Goal: Task Accomplishment & Management: Use online tool/utility

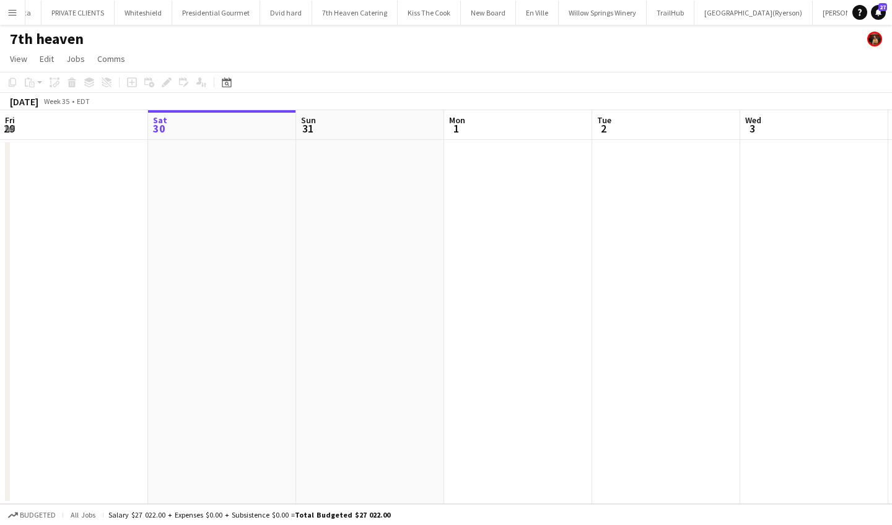
click at [10, 17] on button "Menu" at bounding box center [12, 12] width 25 height 25
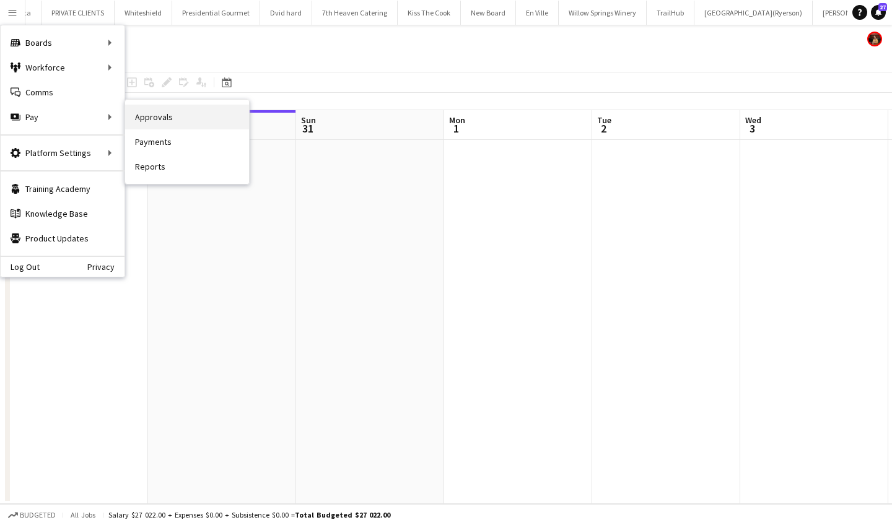
click at [190, 121] on link "Approvals" at bounding box center [187, 117] width 124 height 25
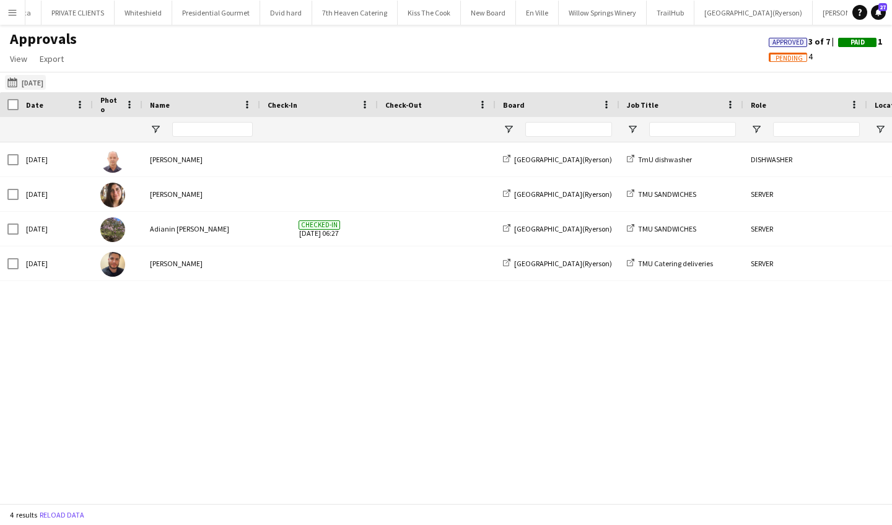
click at [13, 80] on app-icon "[DATE]" at bounding box center [14, 82] width 14 height 10
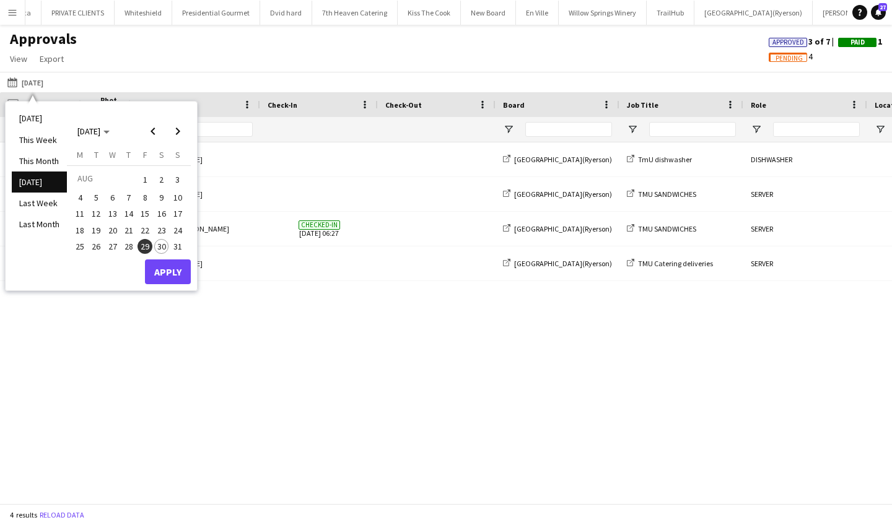
click at [163, 242] on span "30" at bounding box center [161, 246] width 15 height 15
click at [174, 272] on button "Apply" at bounding box center [168, 272] width 46 height 25
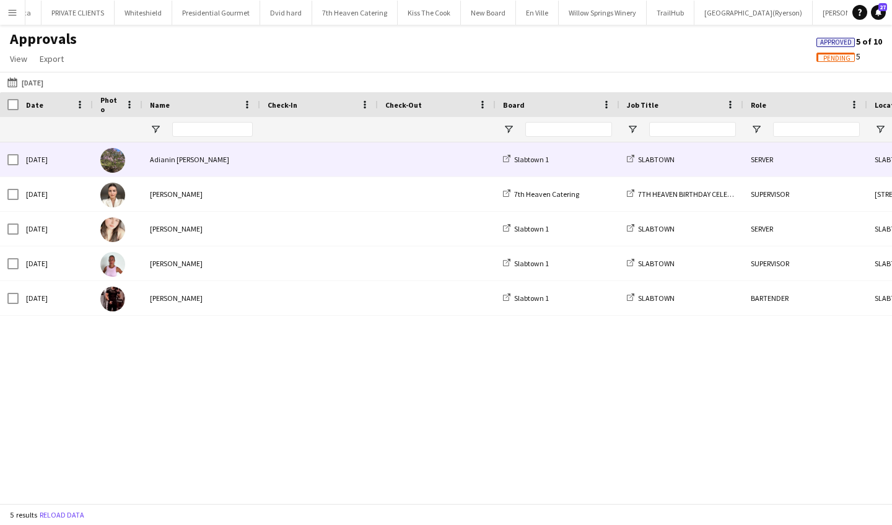
click at [227, 159] on div "Adianin [PERSON_NAME]" at bounding box center [202, 160] width 118 height 34
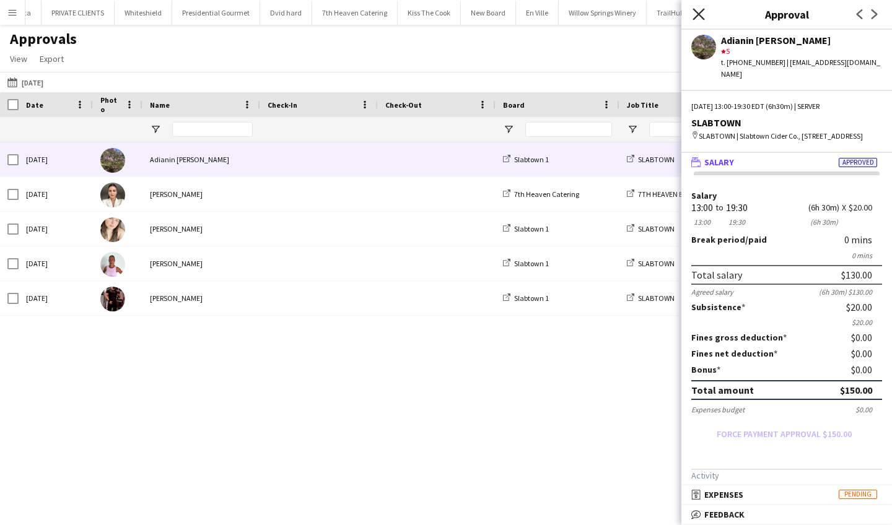
click at [697, 12] on icon at bounding box center [699, 14] width 12 height 12
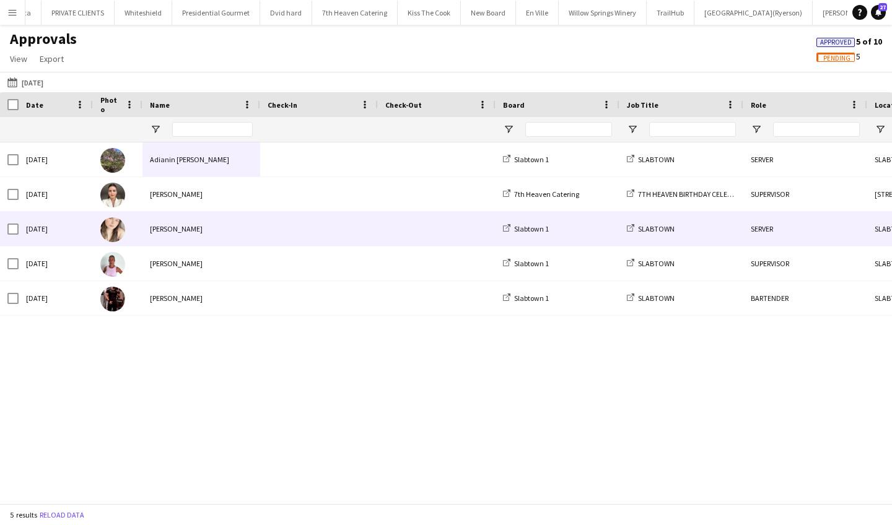
click at [175, 238] on div "[PERSON_NAME]" at bounding box center [202, 229] width 118 height 34
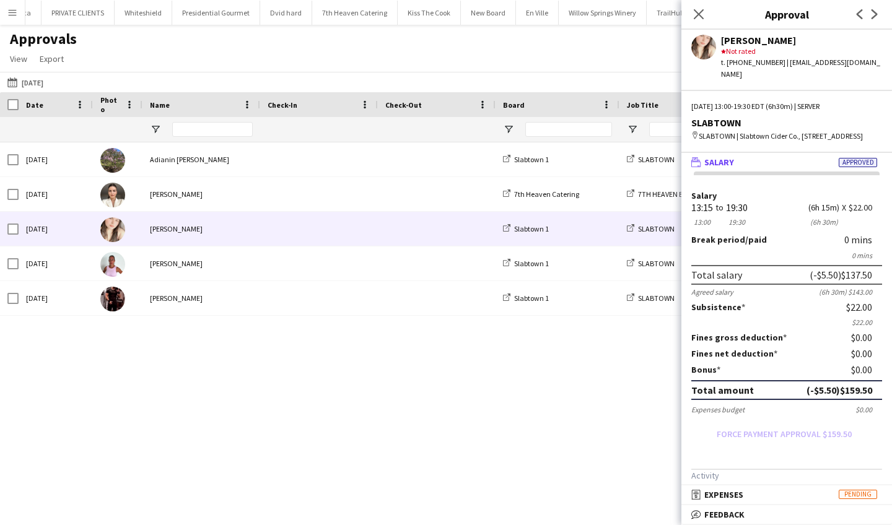
click at [15, 11] on app-icon "Menu" at bounding box center [12, 12] width 10 height 10
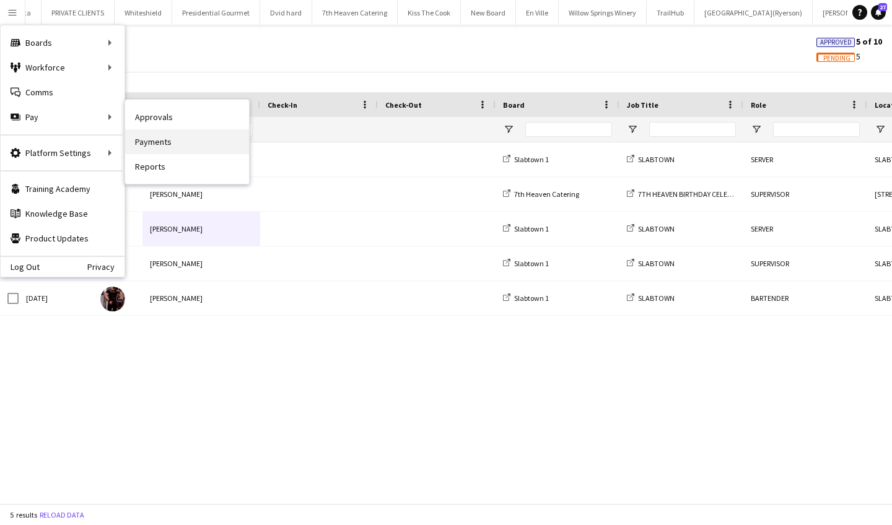
click at [180, 143] on link "Payments" at bounding box center [187, 142] width 124 height 25
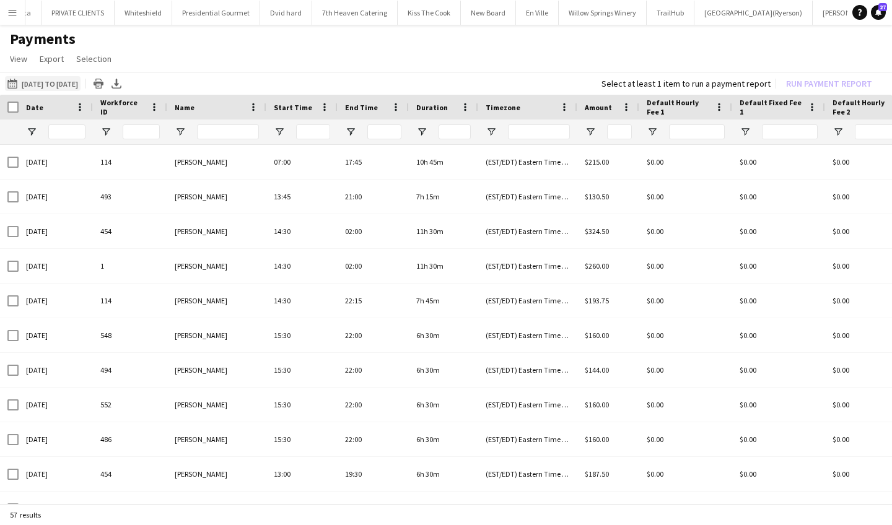
click at [13, 84] on app-icon "[DATE] to [DATE]" at bounding box center [14, 84] width 14 height 10
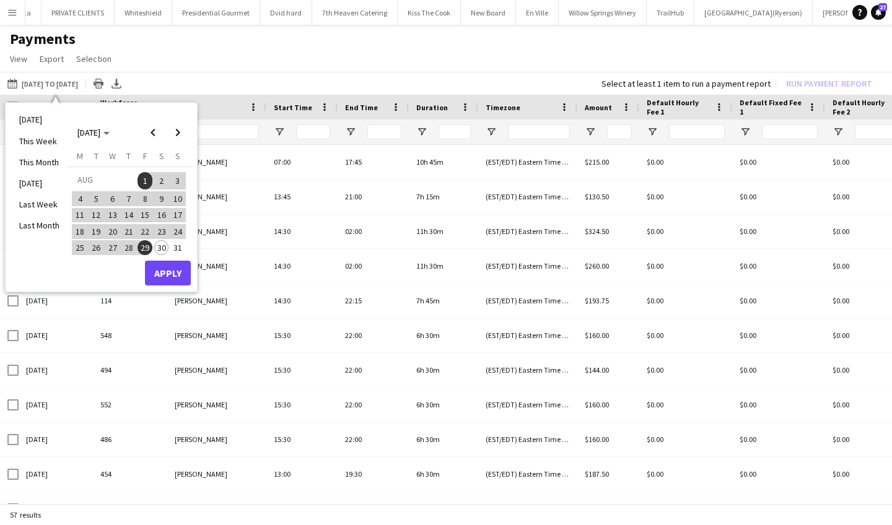
click at [157, 240] on span "30" at bounding box center [161, 247] width 15 height 15
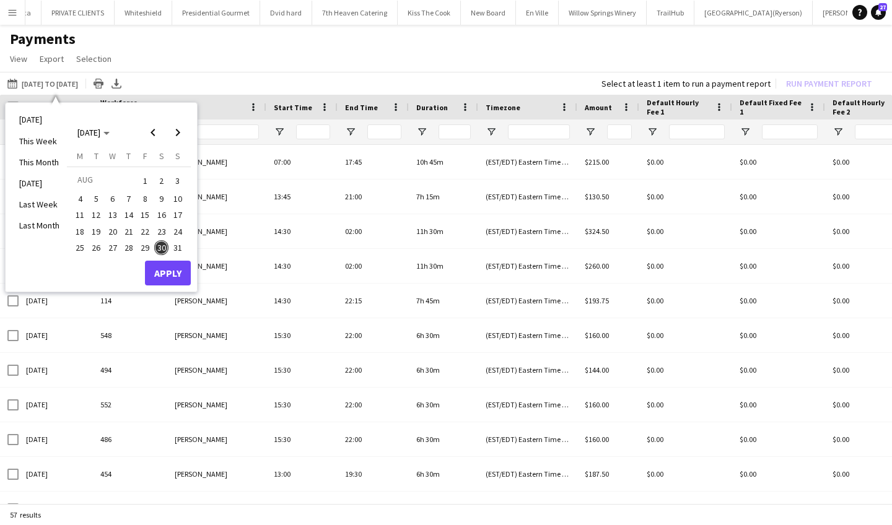
click at [144, 180] on span "1" at bounding box center [145, 180] width 15 height 17
click at [176, 246] on span "31" at bounding box center [177, 247] width 15 height 15
click at [147, 172] on button "1" at bounding box center [145, 181] width 16 height 19
click at [161, 269] on button "Apply" at bounding box center [168, 273] width 46 height 25
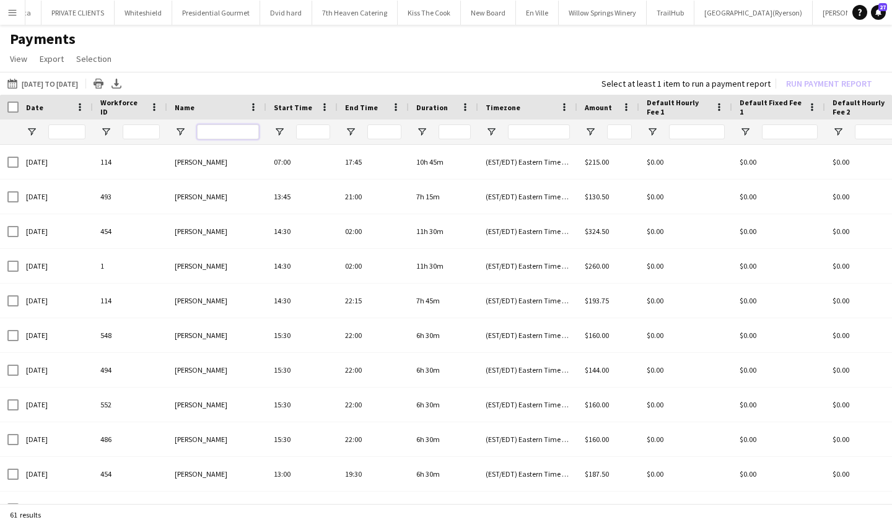
click at [233, 128] on input "Name Filter Input" at bounding box center [228, 132] width 62 height 15
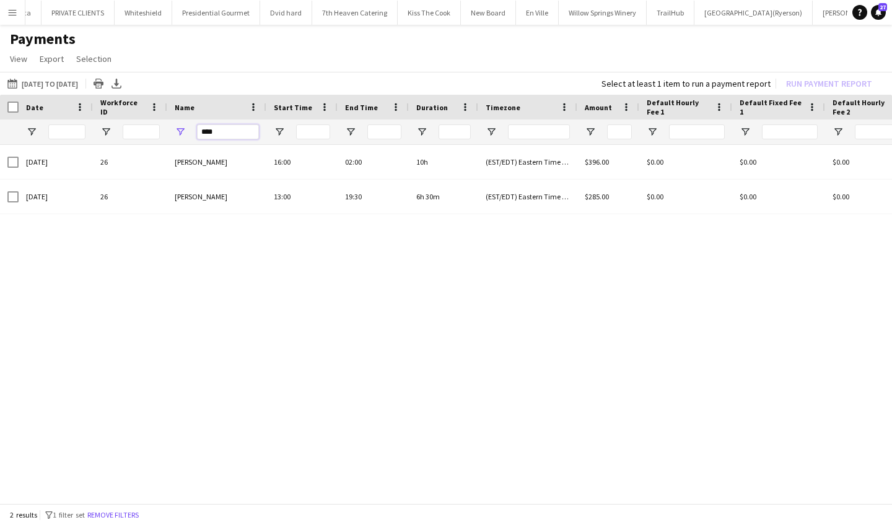
type input "****"
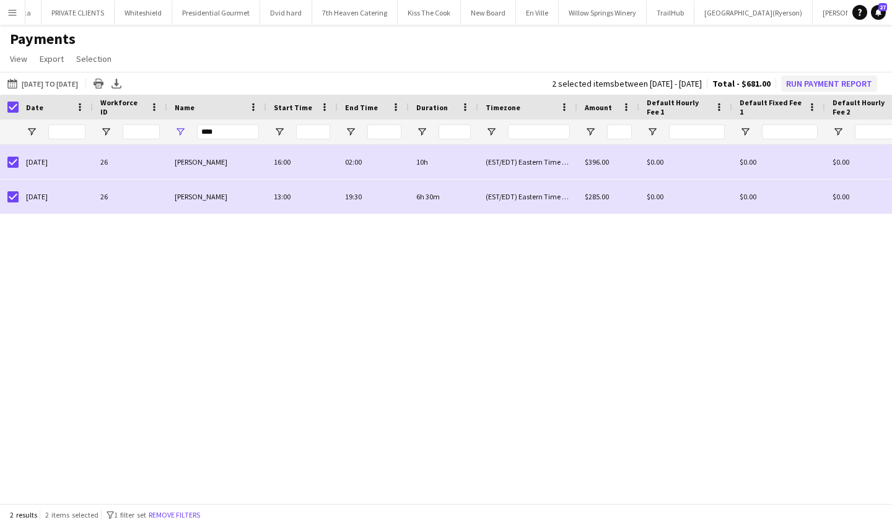
click at [819, 83] on button "Run Payment Report" at bounding box center [829, 84] width 96 height 16
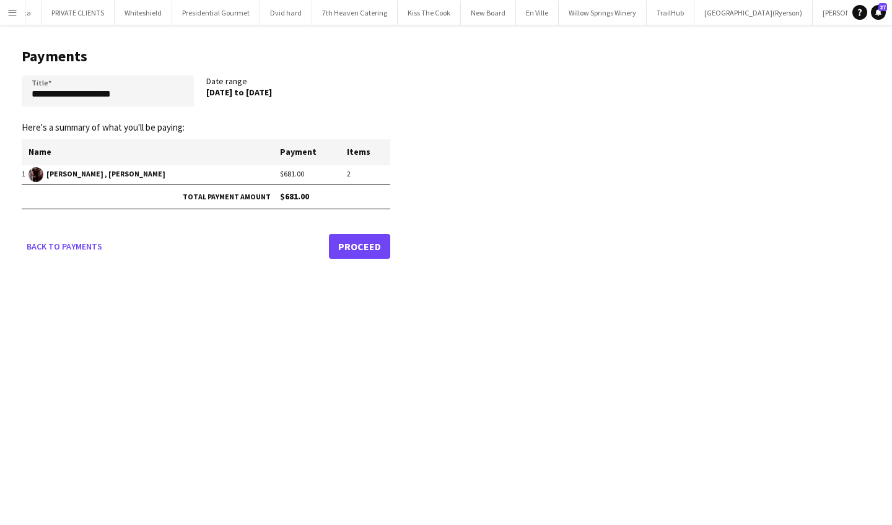
click at [361, 245] on link "Proceed" at bounding box center [359, 246] width 61 height 25
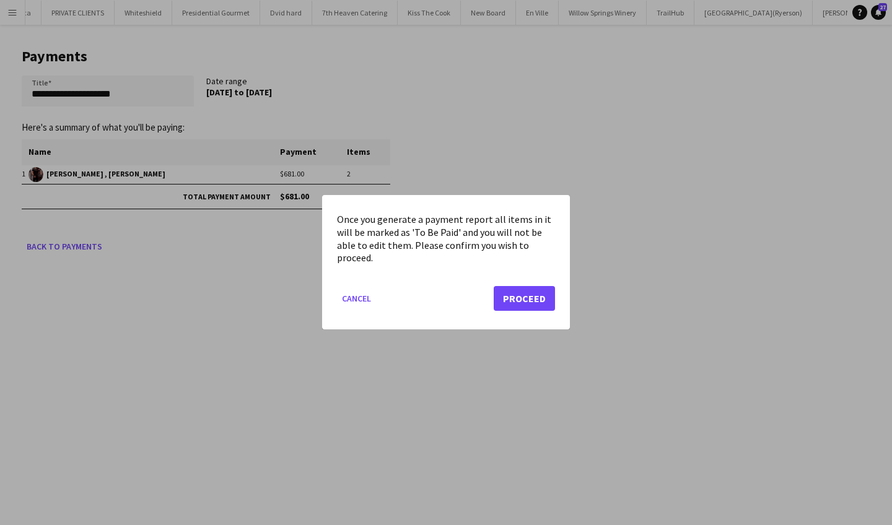
click at [519, 294] on button "Proceed" at bounding box center [524, 299] width 61 height 25
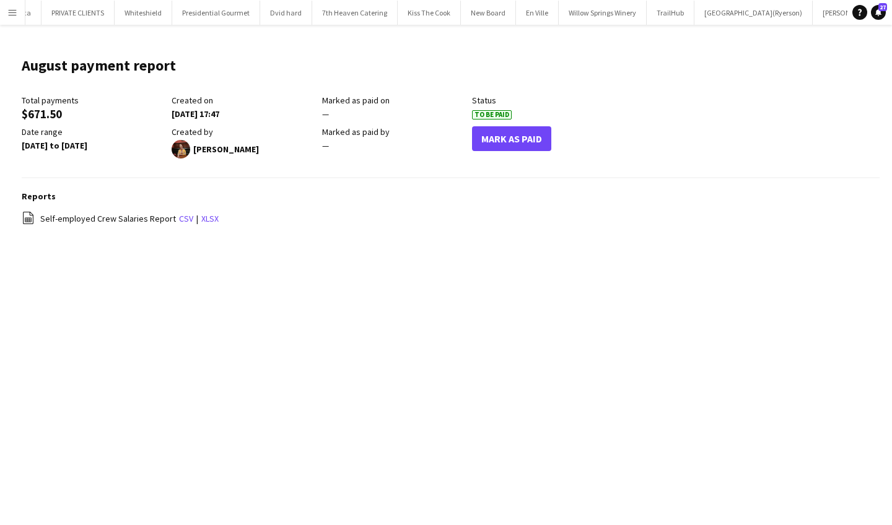
click at [512, 133] on button "Mark As Paid" at bounding box center [511, 138] width 79 height 25
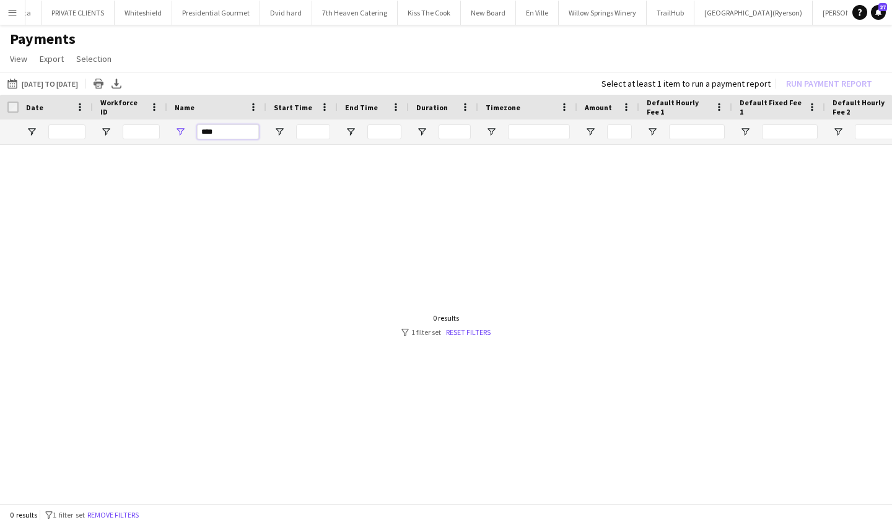
click at [222, 134] on input "****" at bounding box center [228, 132] width 62 height 15
type input "*"
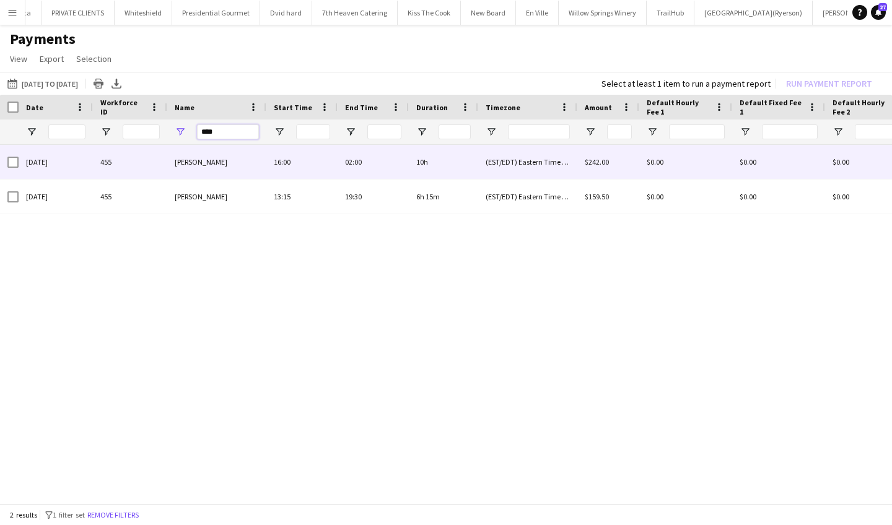
type input "****"
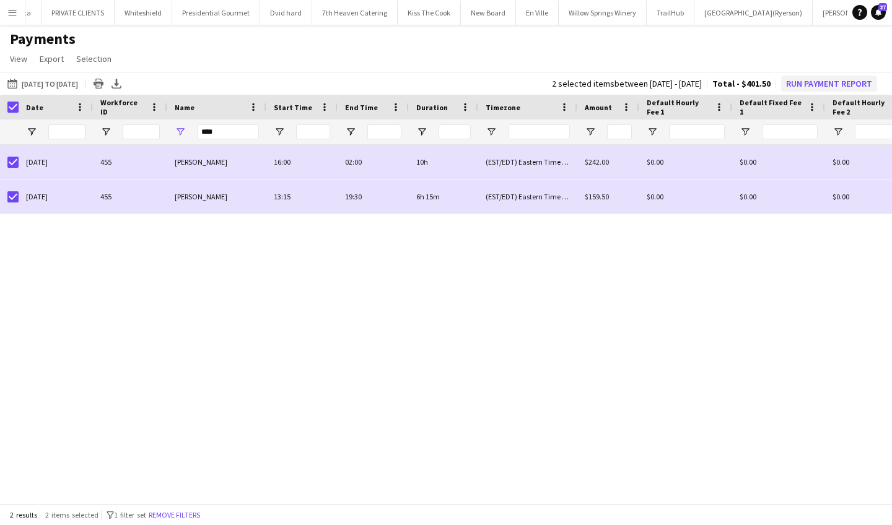
click at [842, 79] on button "Run Payment Report" at bounding box center [829, 84] width 96 height 16
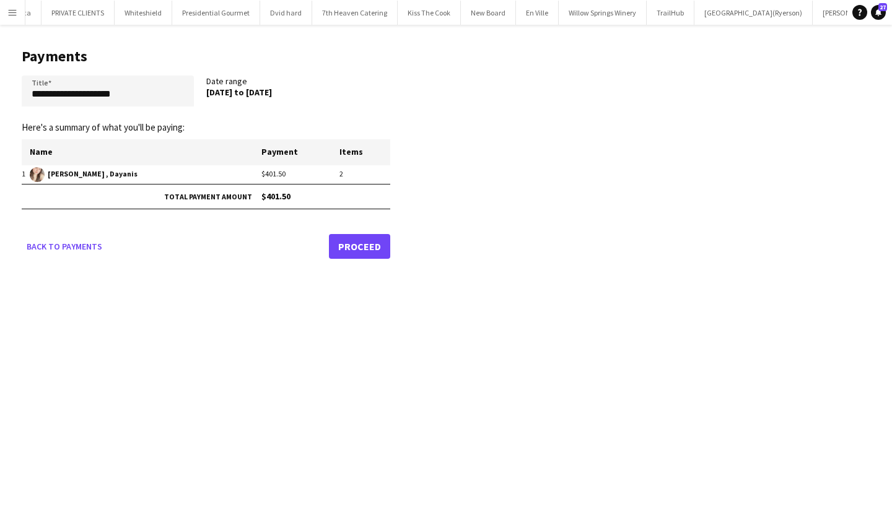
click at [359, 244] on link "Proceed" at bounding box center [359, 246] width 61 height 25
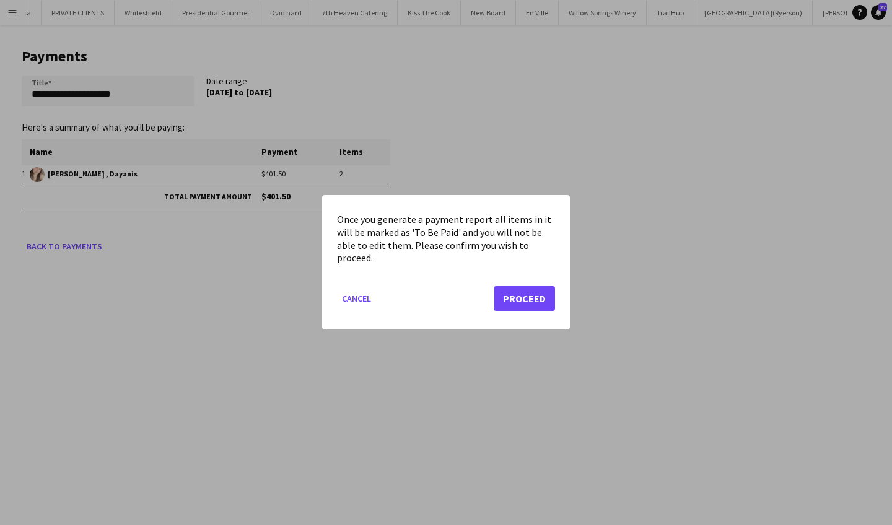
click at [530, 300] on button "Proceed" at bounding box center [524, 299] width 61 height 25
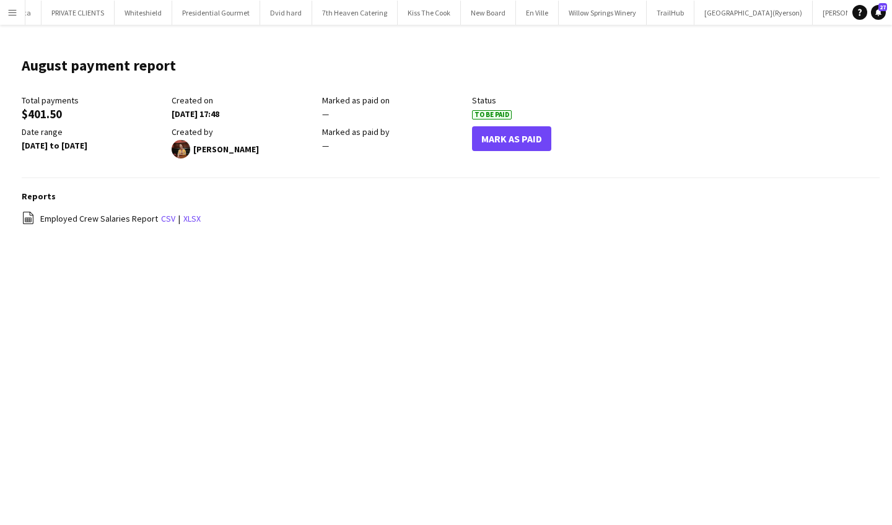
click at [514, 144] on button "Mark As Paid" at bounding box center [511, 138] width 79 height 25
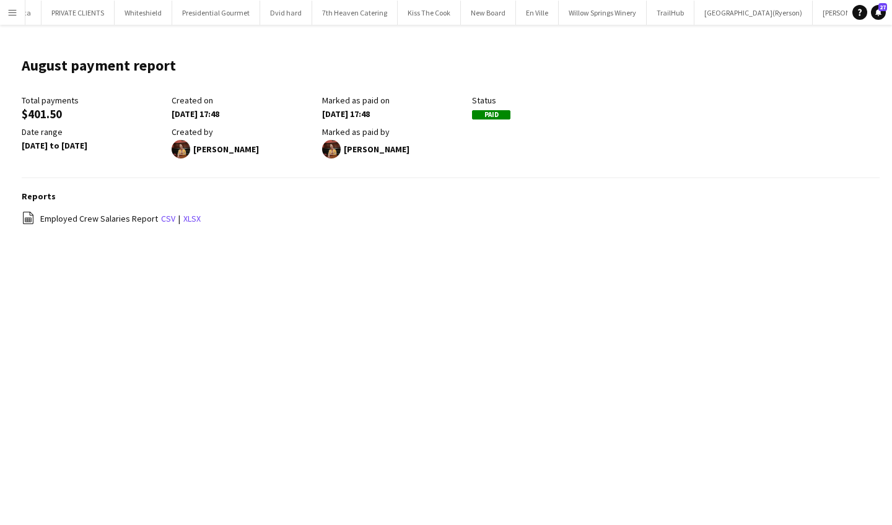
click at [14, 11] on app-icon "Menu" at bounding box center [12, 12] width 10 height 10
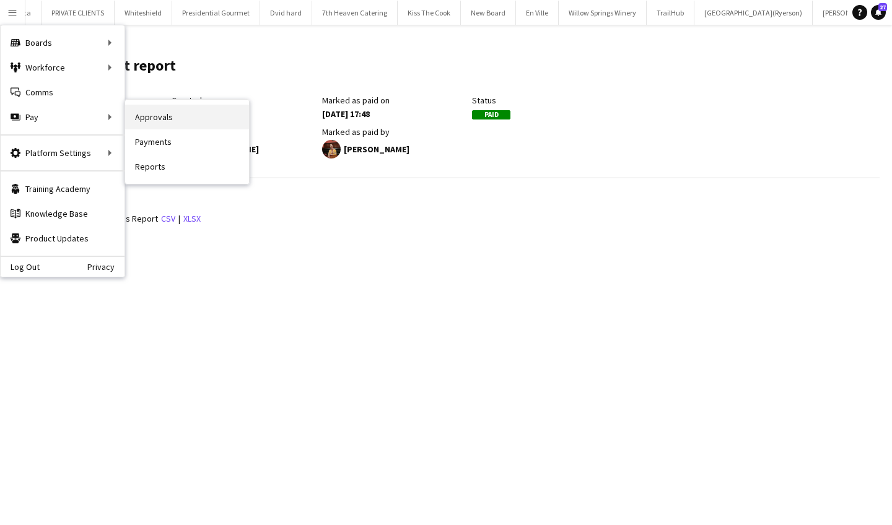
click at [171, 121] on link "Approvals" at bounding box center [187, 117] width 124 height 25
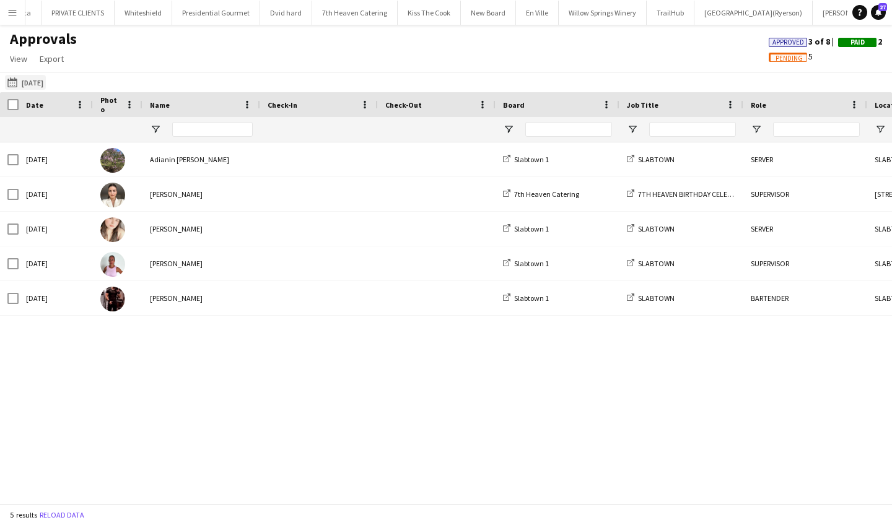
click at [13, 85] on app-icon "[DATE]" at bounding box center [14, 82] width 14 height 10
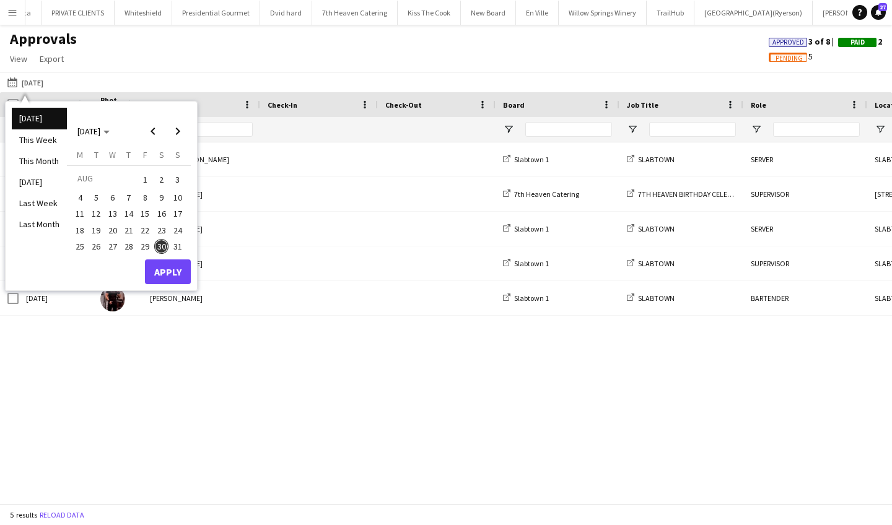
click at [144, 174] on span "1" at bounding box center [145, 179] width 15 height 17
click at [146, 207] on span "15" at bounding box center [145, 214] width 15 height 15
click at [151, 178] on span "1" at bounding box center [145, 179] width 15 height 17
click at [141, 210] on span "15" at bounding box center [145, 214] width 15 height 15
click at [164, 247] on span "30" at bounding box center [161, 246] width 15 height 15
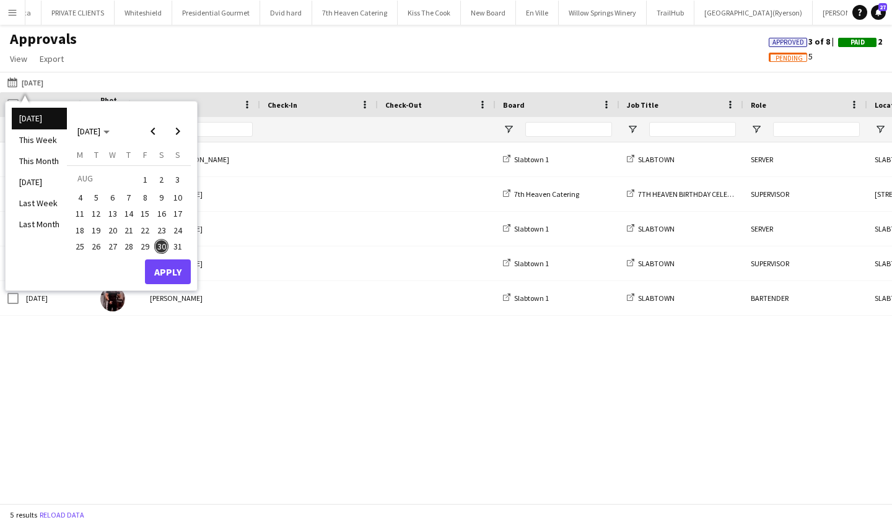
click at [147, 212] on span "15" at bounding box center [145, 214] width 15 height 15
click at [167, 266] on button "Apply" at bounding box center [168, 272] width 46 height 25
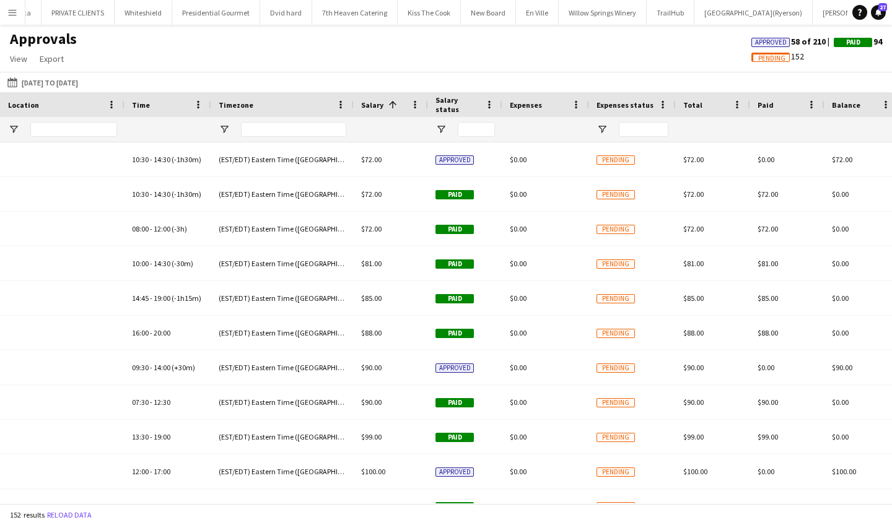
click at [373, 103] on span "Salary" at bounding box center [372, 104] width 22 height 9
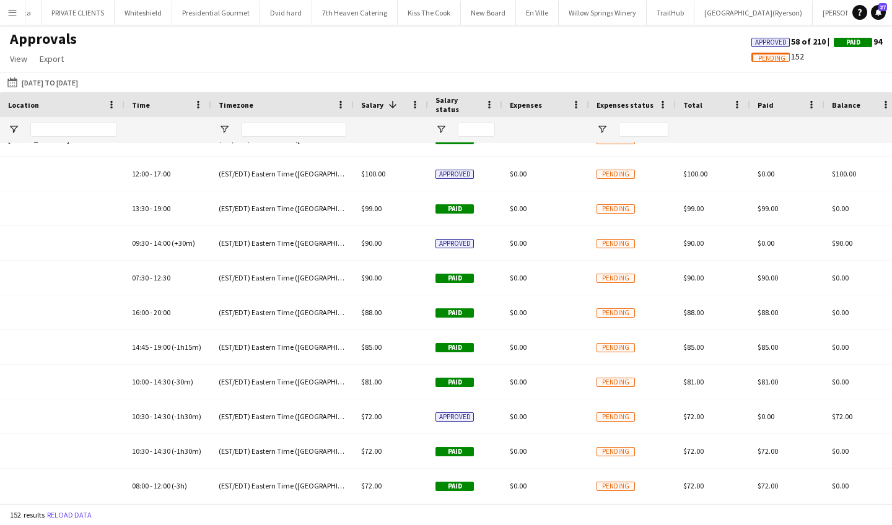
click at [474, 102] on span "Salary status" at bounding box center [458, 104] width 45 height 19
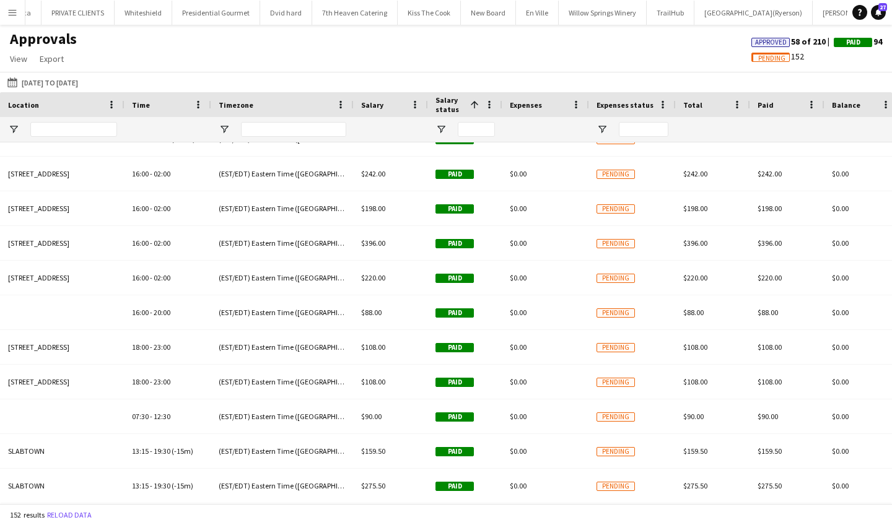
click at [11, 7] on app-icon "Menu" at bounding box center [12, 12] width 10 height 10
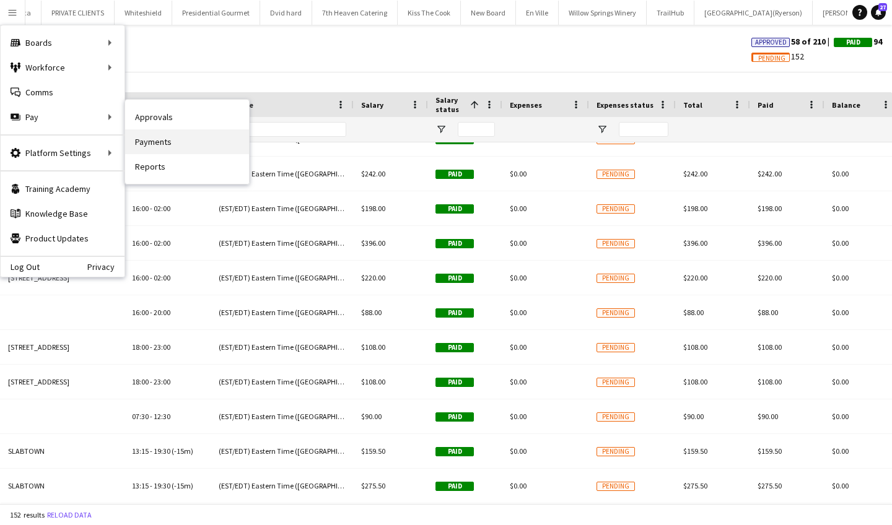
click at [151, 137] on link "Payments" at bounding box center [187, 142] width 124 height 25
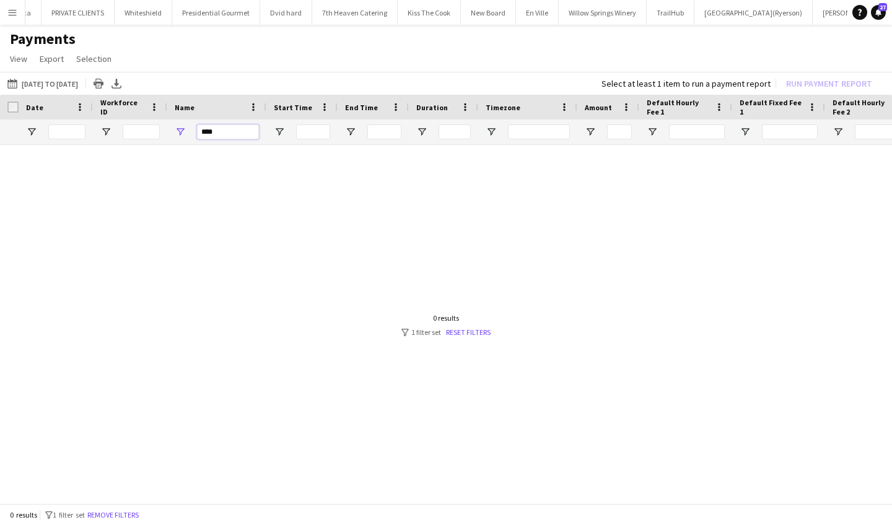
click at [225, 134] on input "****" at bounding box center [228, 132] width 62 height 15
type input "*"
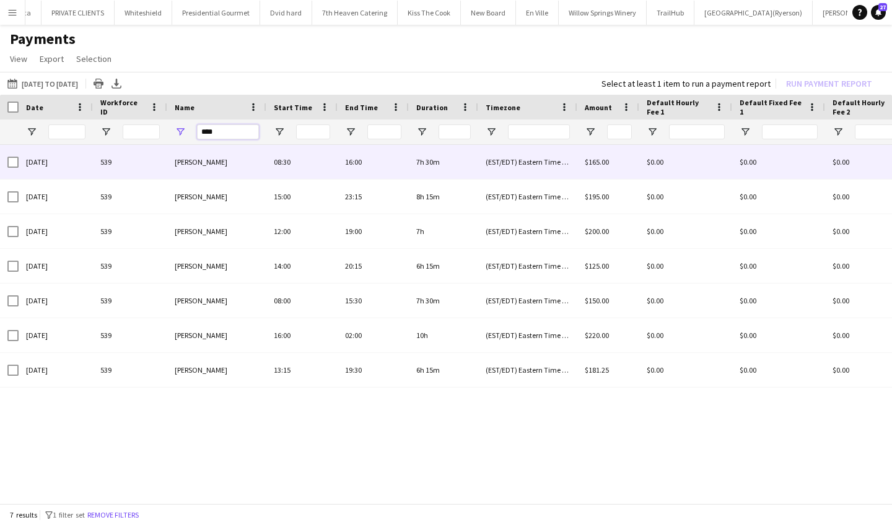
type input "****"
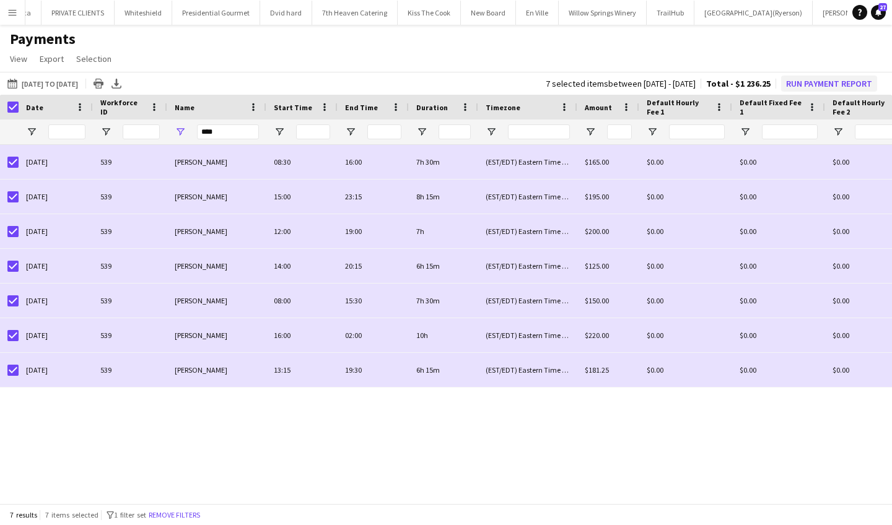
click at [807, 86] on button "Run Payment Report" at bounding box center [829, 84] width 96 height 16
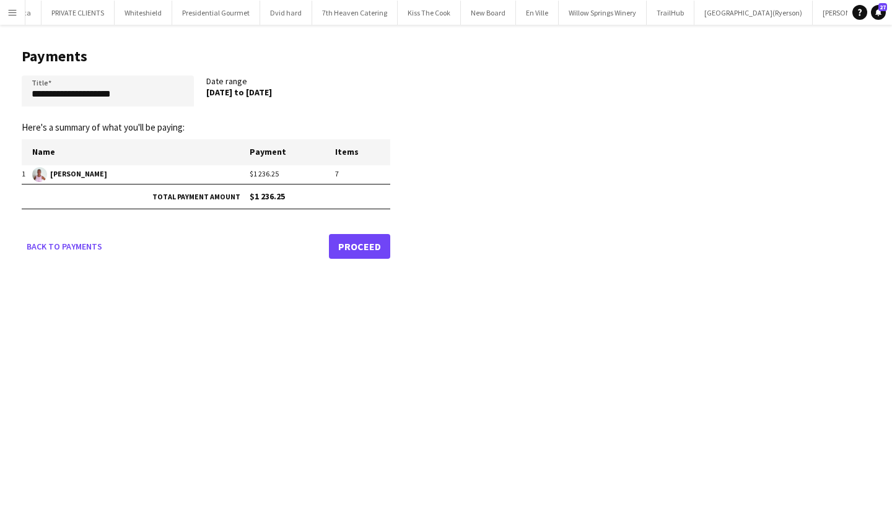
click at [368, 244] on link "Proceed" at bounding box center [359, 246] width 61 height 25
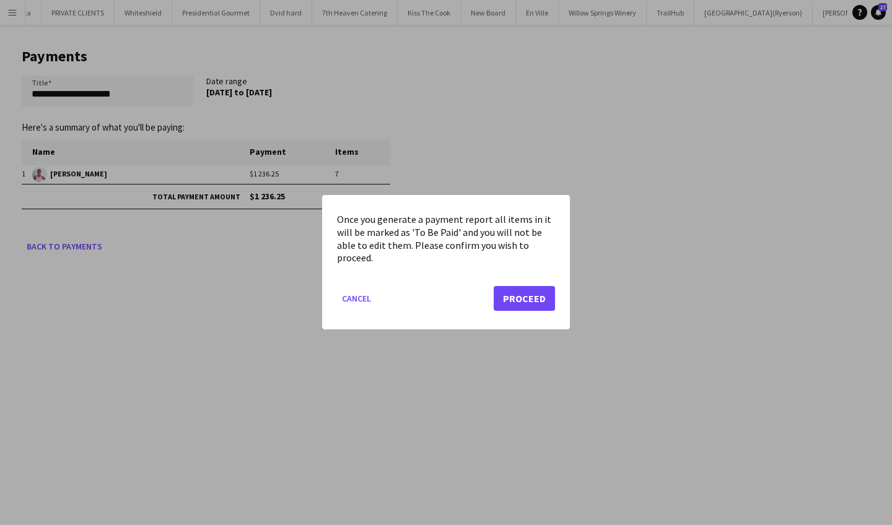
click at [535, 295] on button "Proceed" at bounding box center [524, 299] width 61 height 25
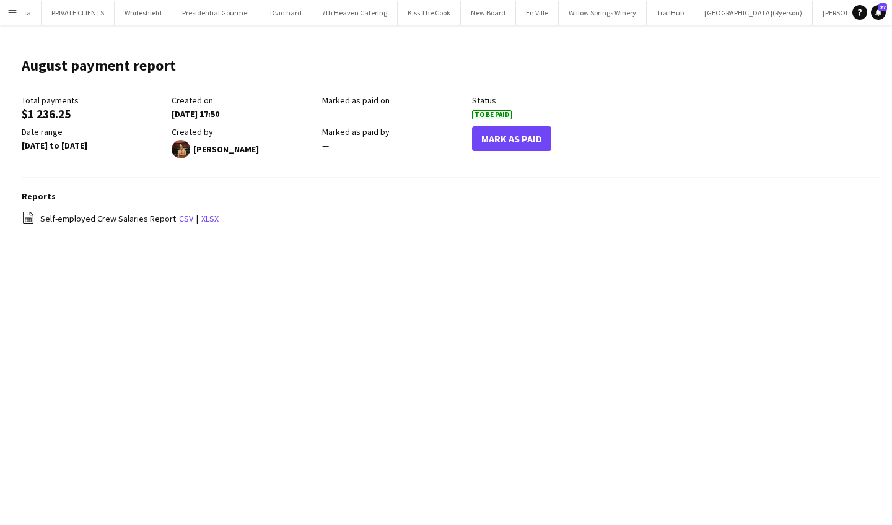
click at [509, 139] on button "Mark As Paid" at bounding box center [511, 138] width 79 height 25
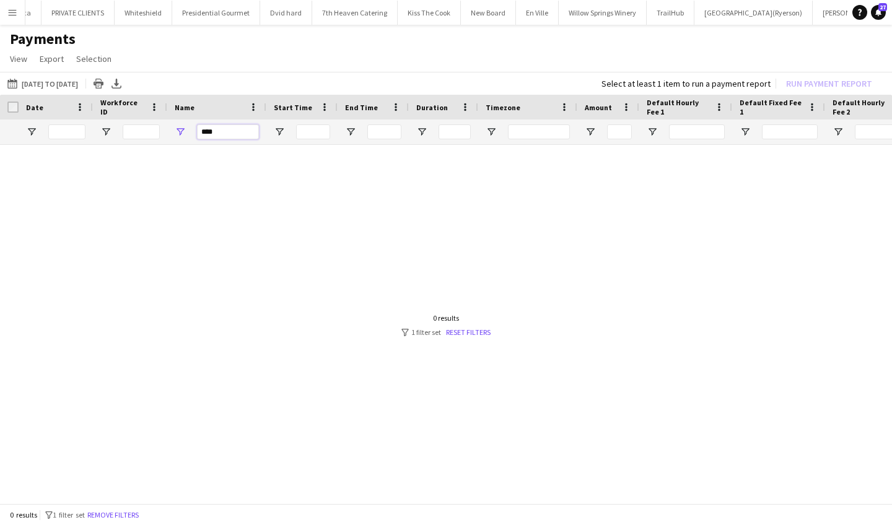
click at [226, 136] on input "****" at bounding box center [228, 132] width 62 height 15
type input "*"
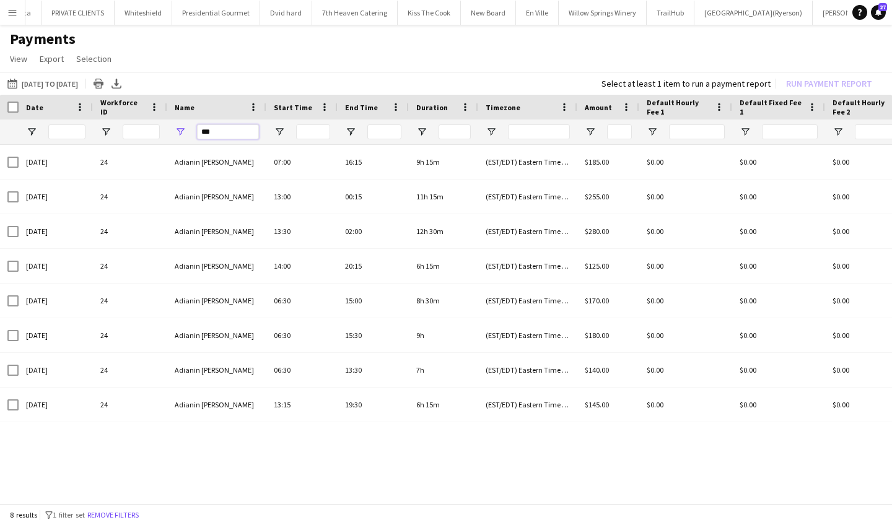
type input "***"
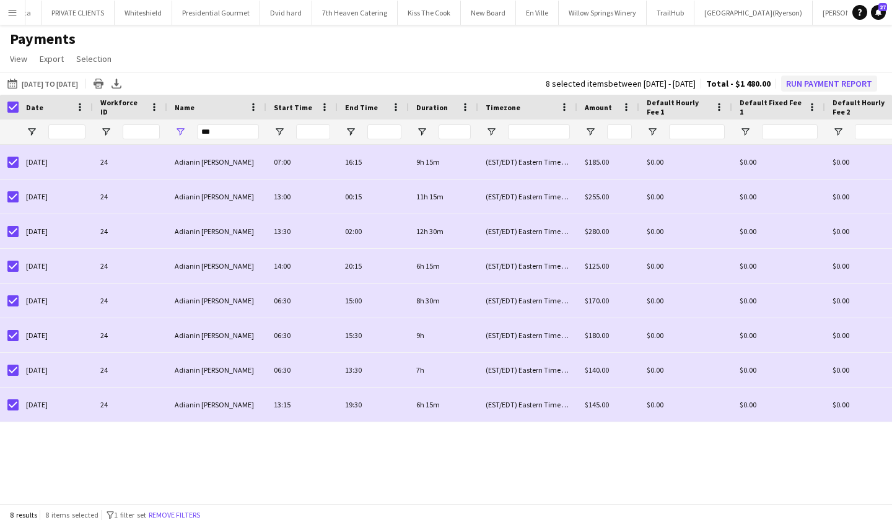
click at [822, 87] on button "Run Payment Report" at bounding box center [829, 84] width 96 height 16
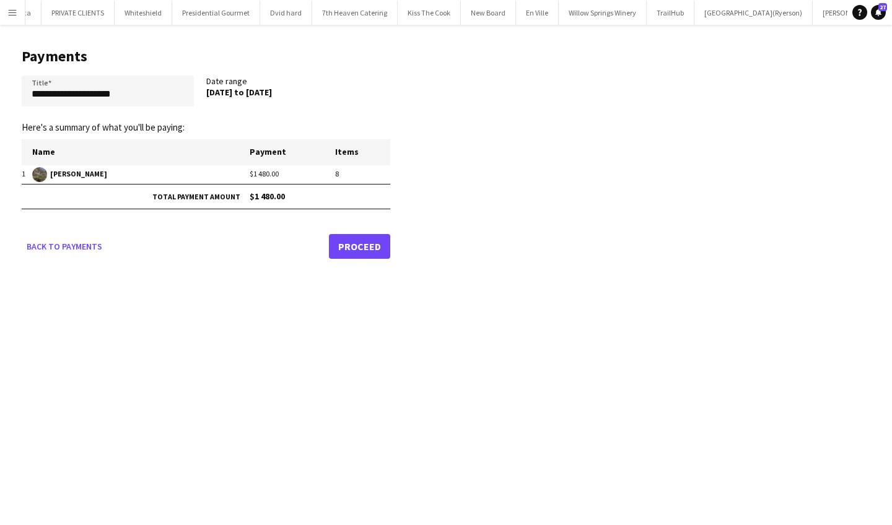
click at [374, 246] on link "Proceed" at bounding box center [359, 246] width 61 height 25
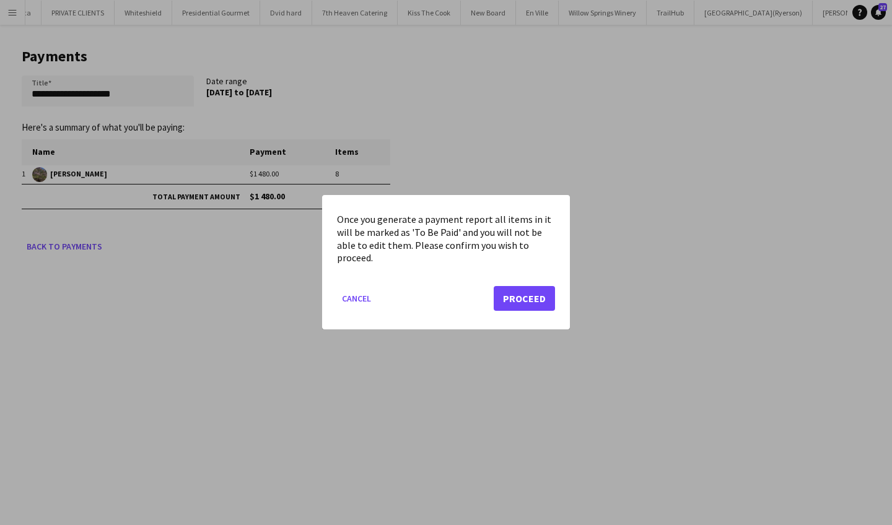
click at [524, 303] on button "Proceed" at bounding box center [524, 299] width 61 height 25
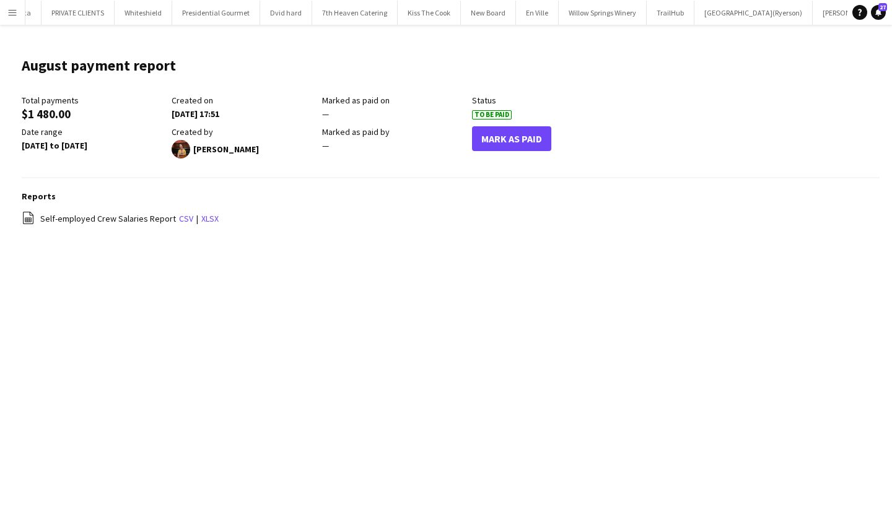
click at [509, 145] on button "Mark As Paid" at bounding box center [511, 138] width 79 height 25
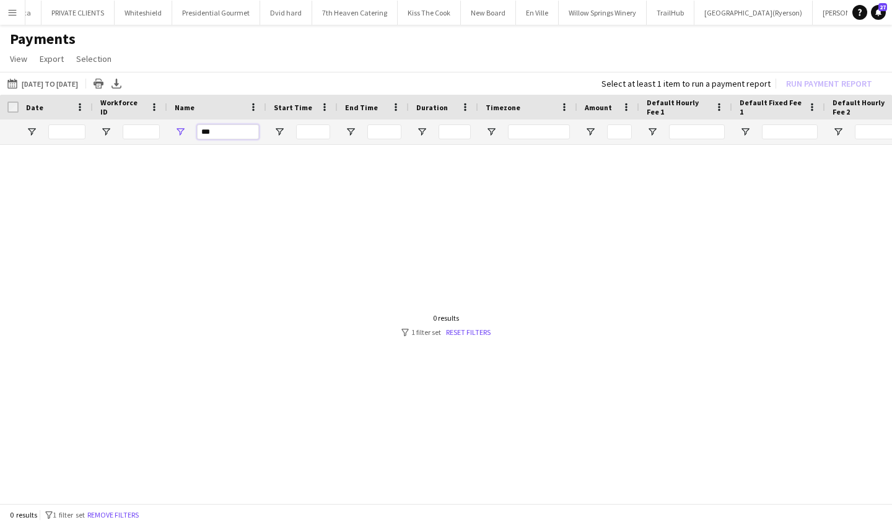
click at [226, 134] on input "***" at bounding box center [228, 132] width 62 height 15
type input "*"
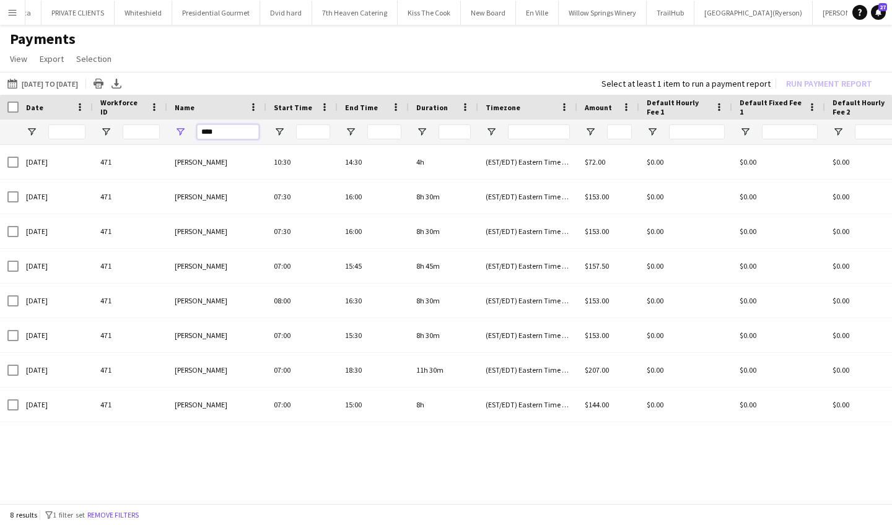
type input "****"
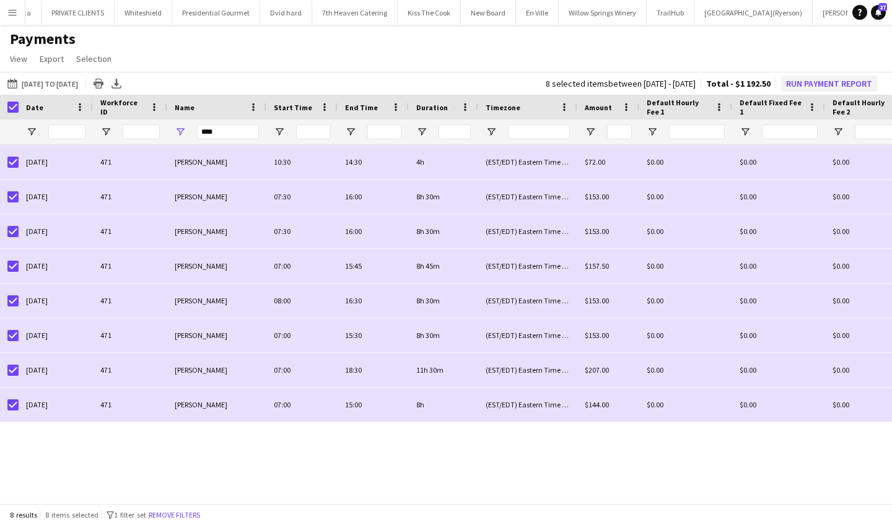
click at [806, 81] on button "Run Payment Report" at bounding box center [829, 84] width 96 height 16
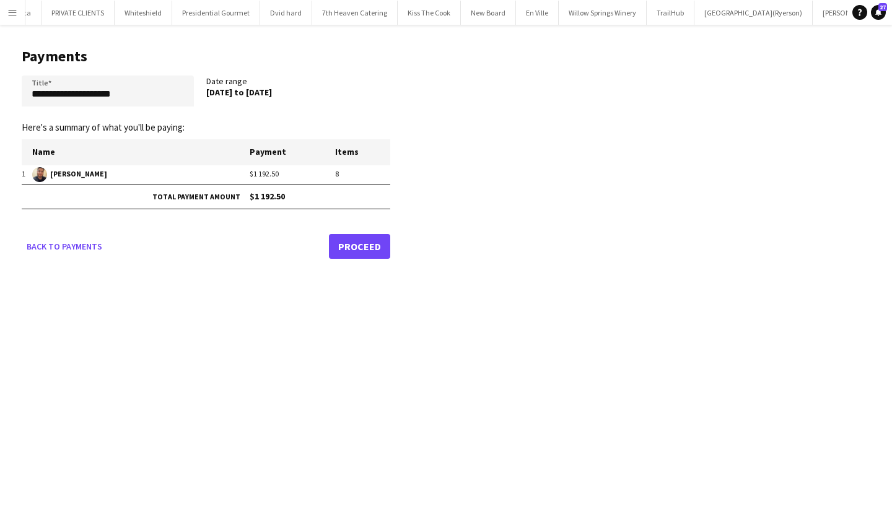
click at [363, 253] on link "Proceed" at bounding box center [359, 246] width 61 height 25
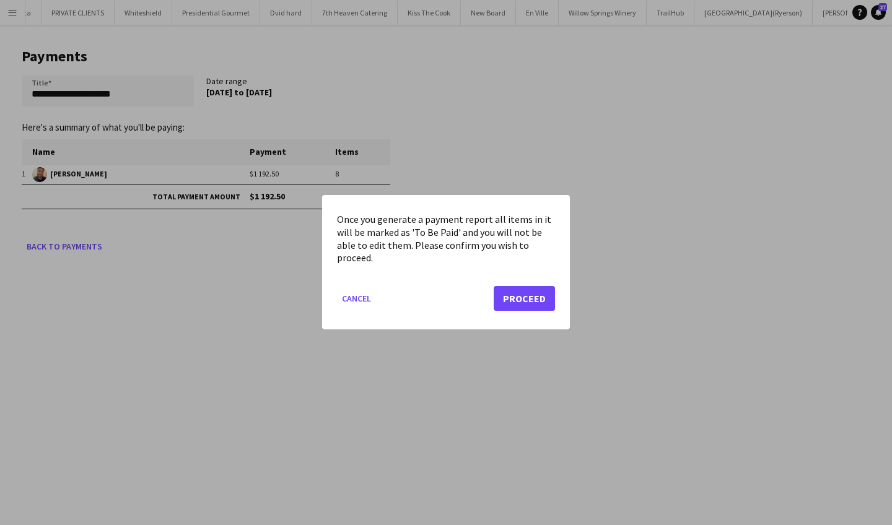
click at [512, 297] on button "Proceed" at bounding box center [524, 299] width 61 height 25
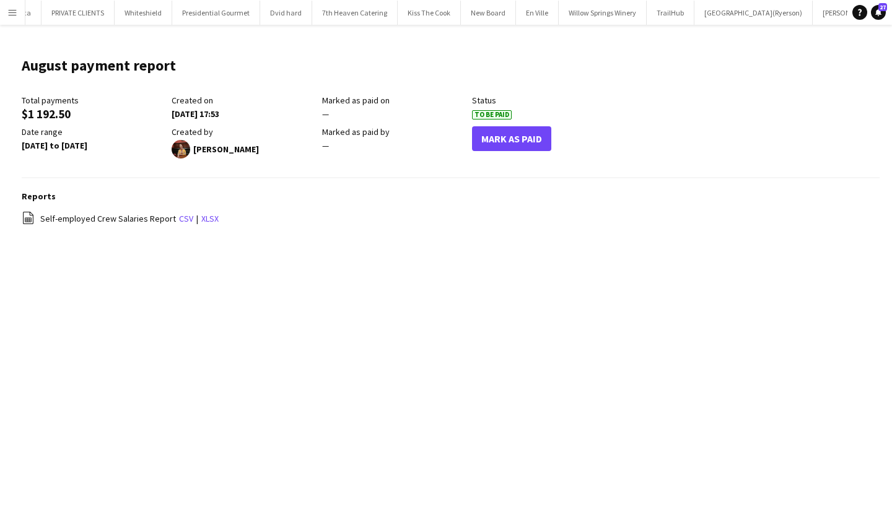
click at [523, 141] on button "Mark As Paid" at bounding box center [511, 138] width 79 height 25
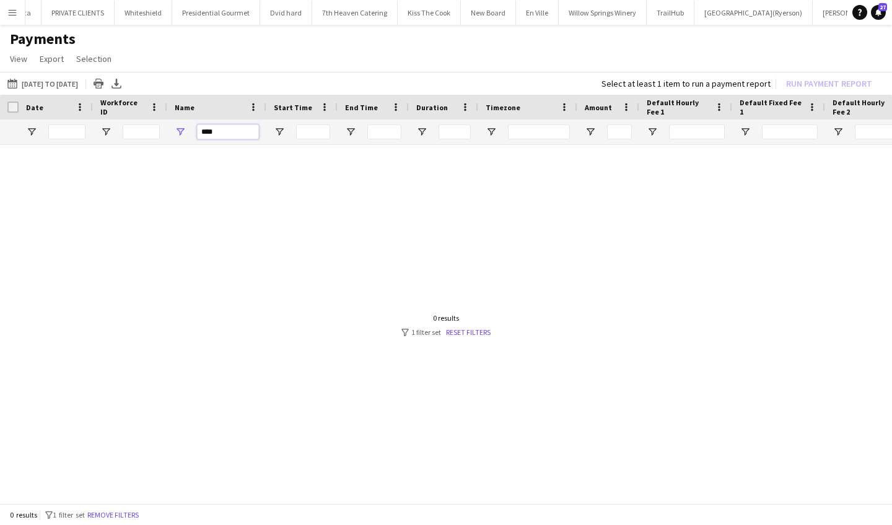
click at [234, 132] on input "****" at bounding box center [228, 132] width 62 height 15
type input "*"
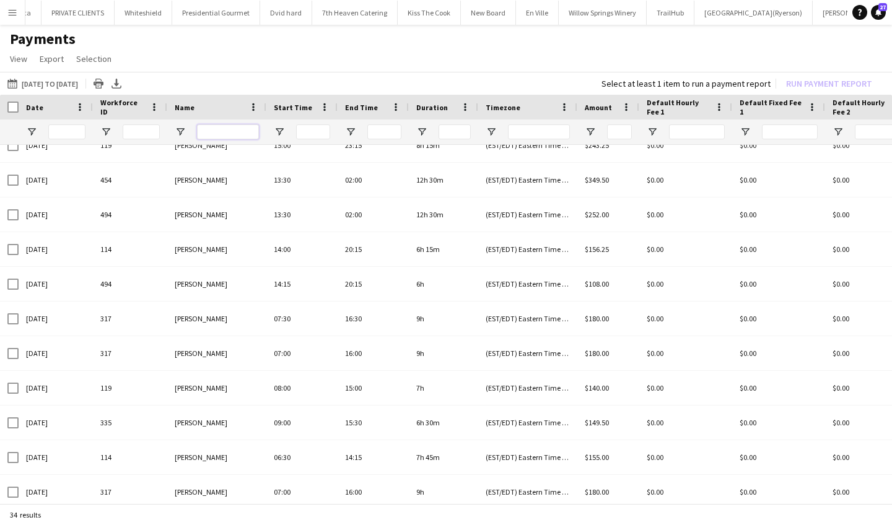
scroll to position [767, 0]
